Goal: Information Seeking & Learning: Find specific page/section

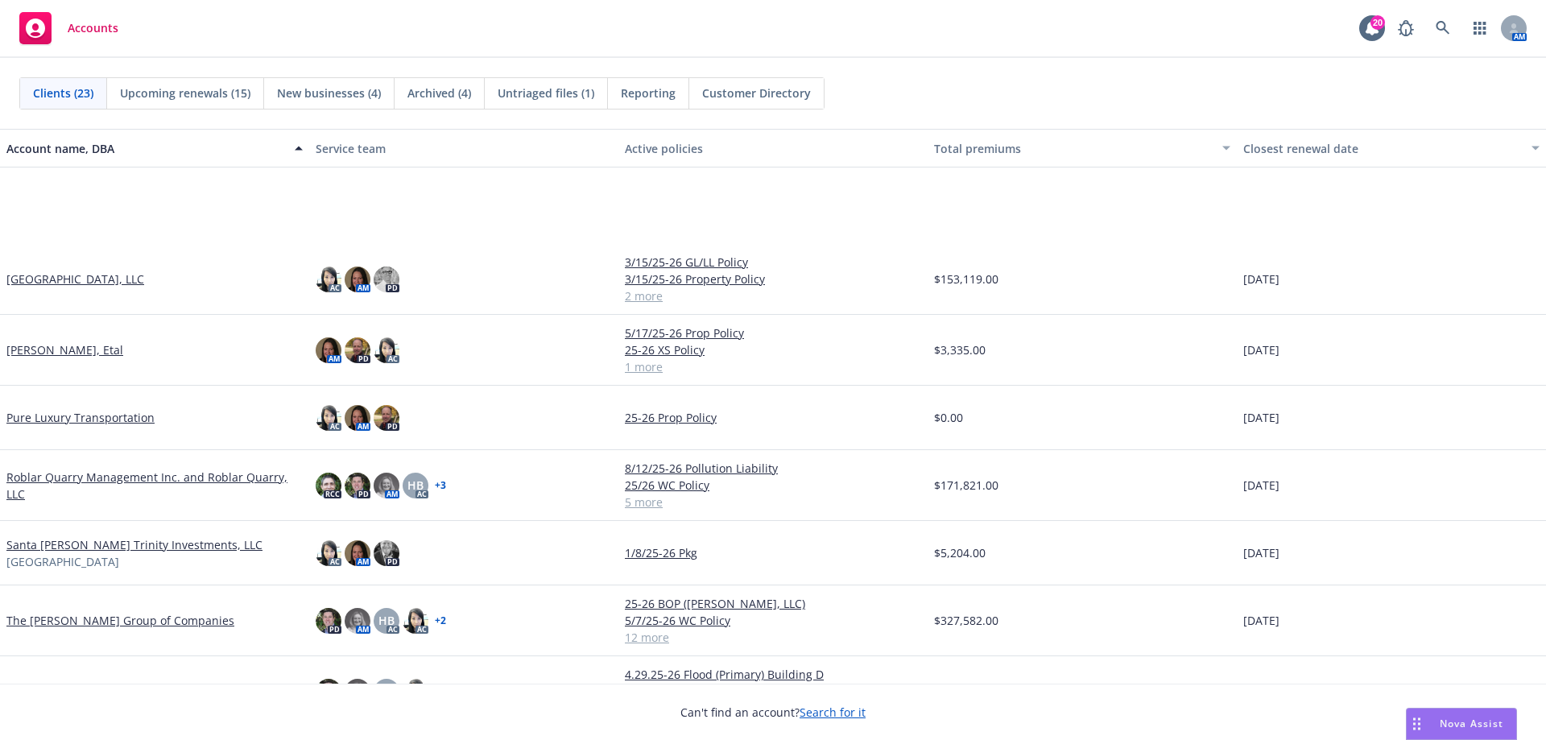
scroll to position [1011, 0]
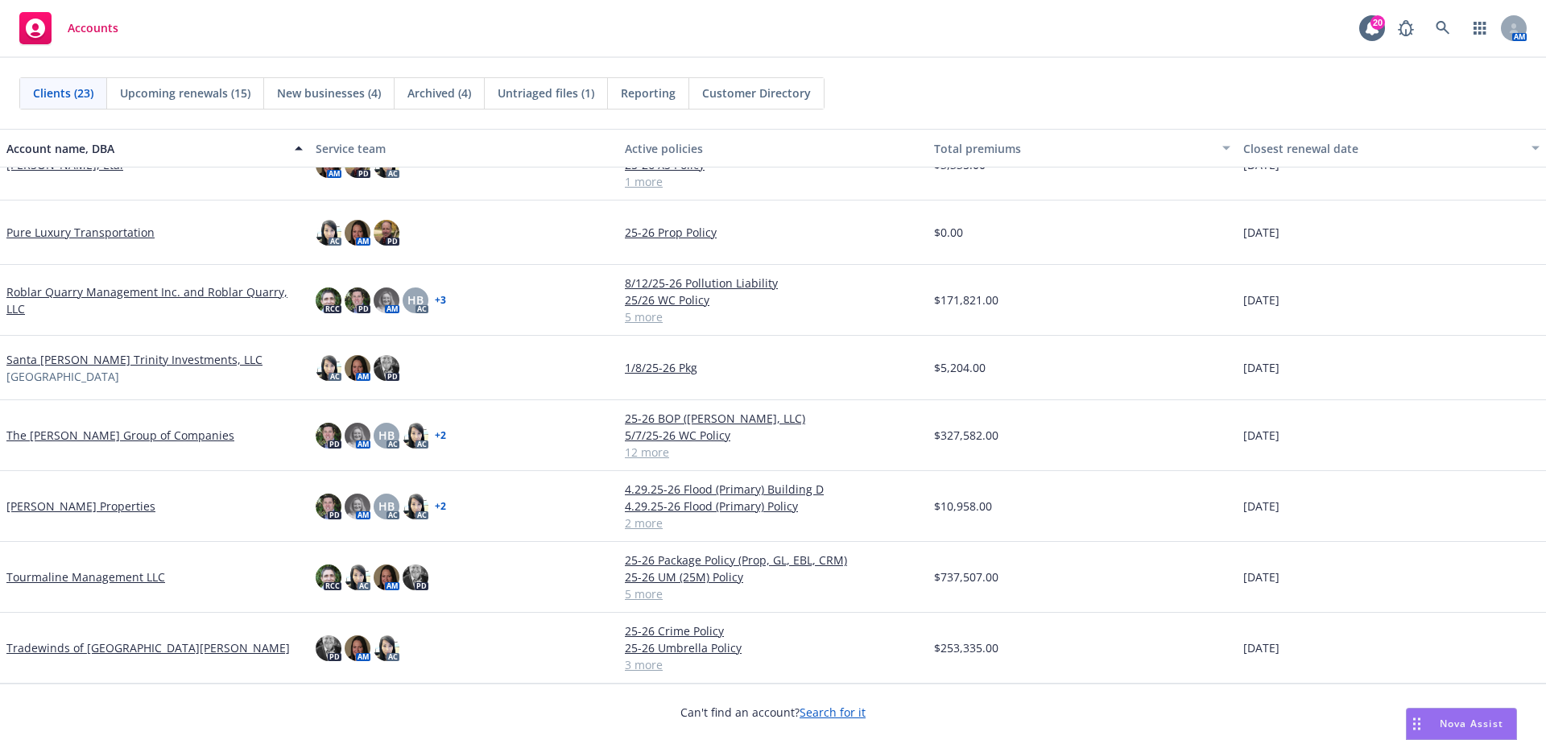
click at [58, 646] on link "Tradewinds of [GEOGRAPHIC_DATA][PERSON_NAME]" at bounding box center [147, 647] width 283 height 17
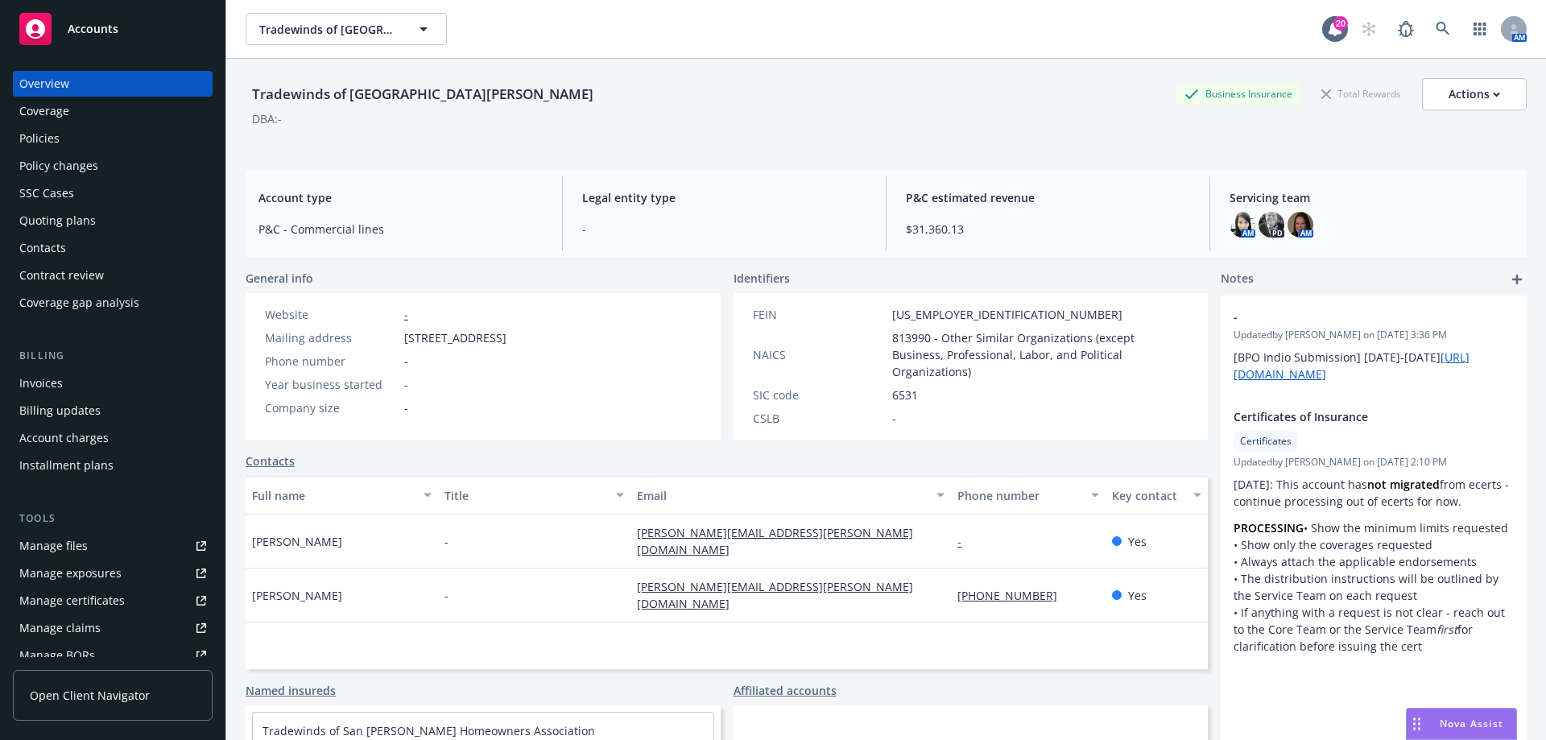
click at [77, 548] on div "Manage files" at bounding box center [53, 546] width 68 height 26
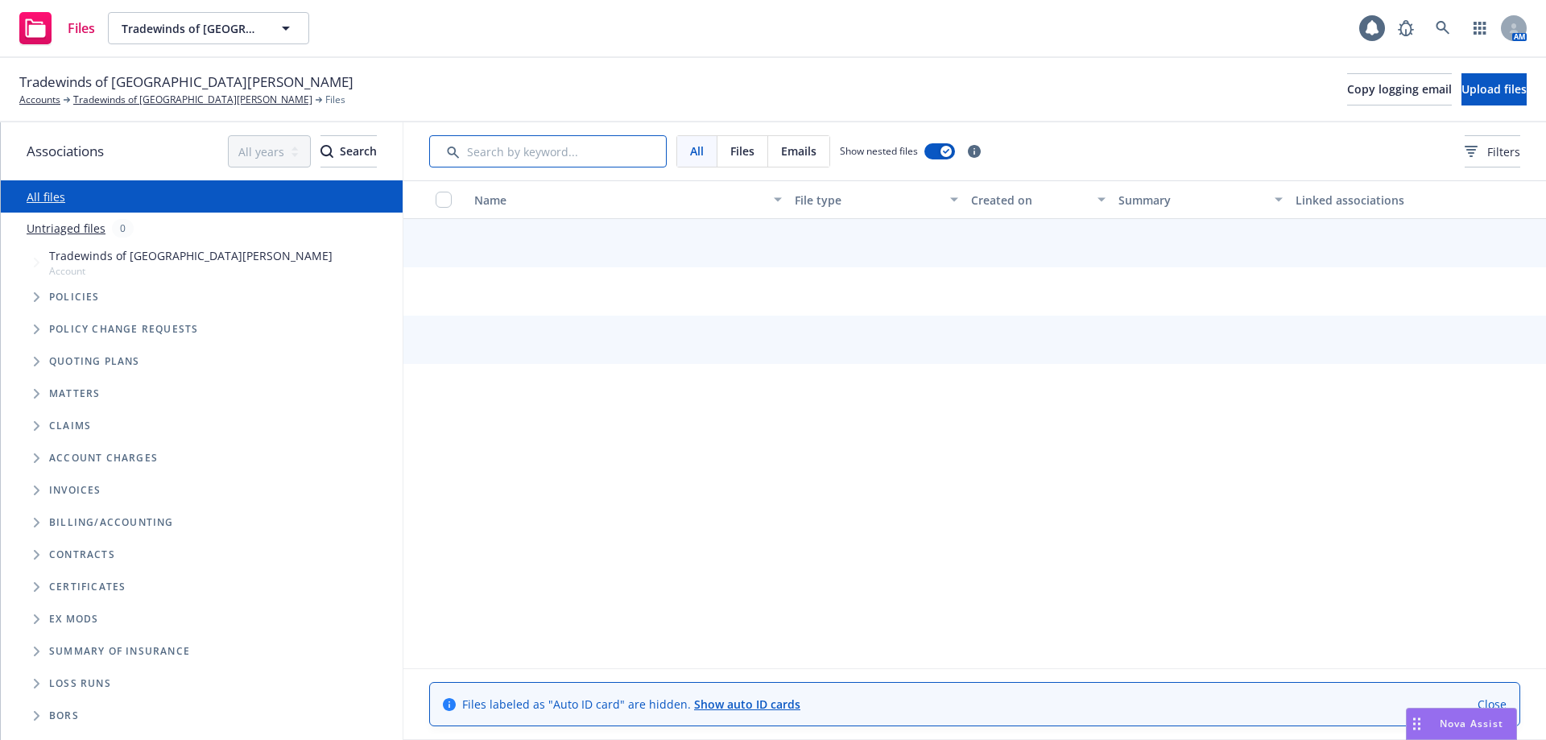
click at [577, 162] on input "Search by keyword..." at bounding box center [548, 151] width 238 height 32
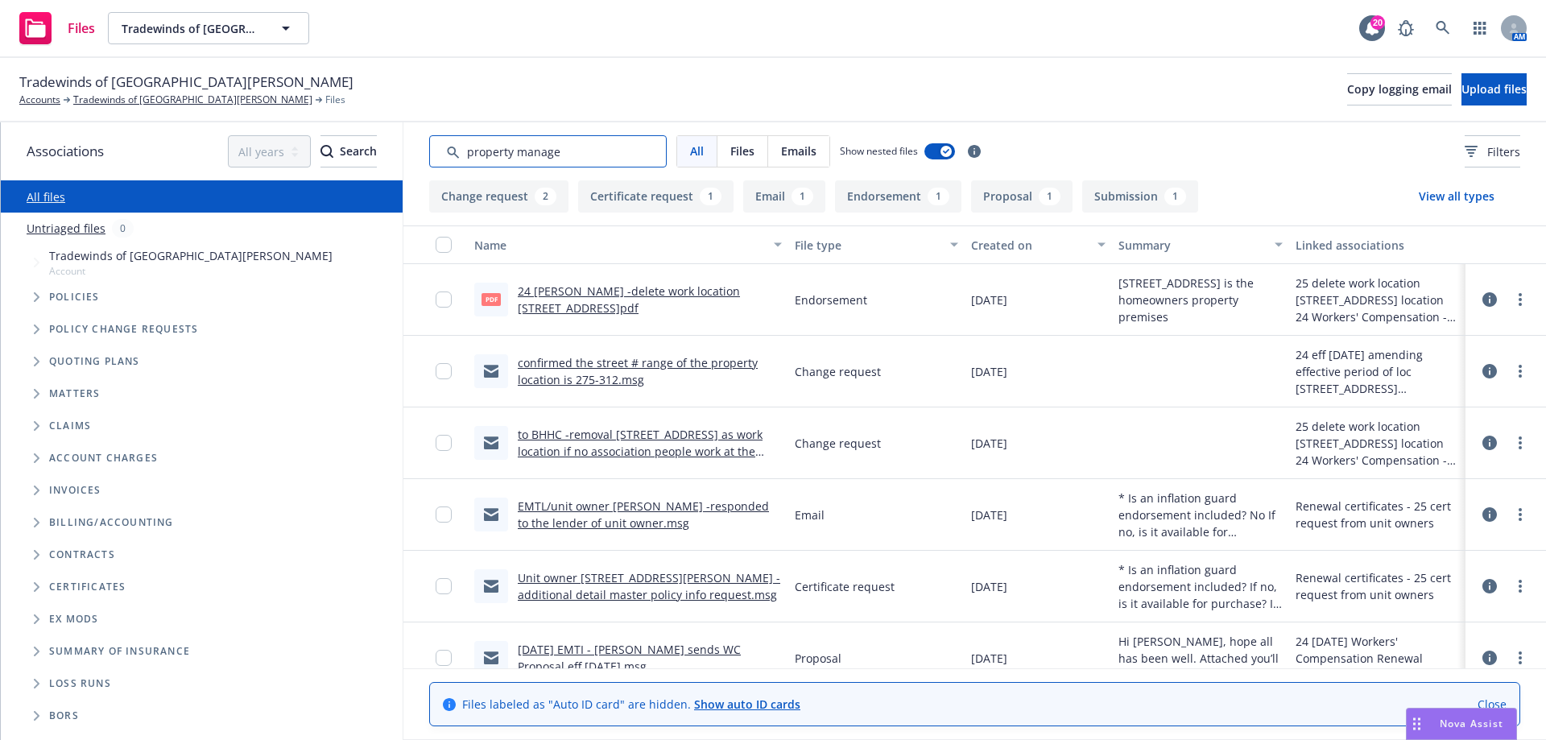
type input "property manager"
